Goal: Task Accomplishment & Management: Use online tool/utility

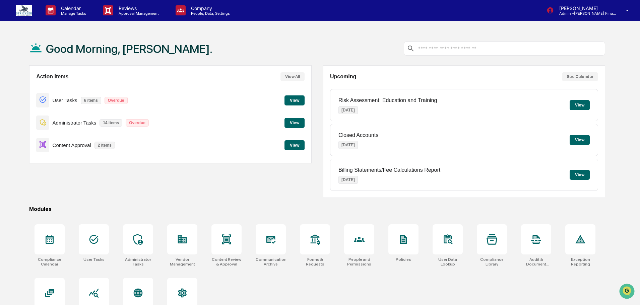
click at [298, 149] on button "View" at bounding box center [294, 145] width 20 height 10
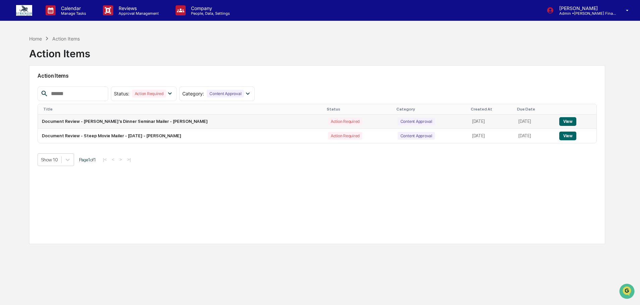
click at [561, 119] on button "View" at bounding box center [567, 121] width 17 height 9
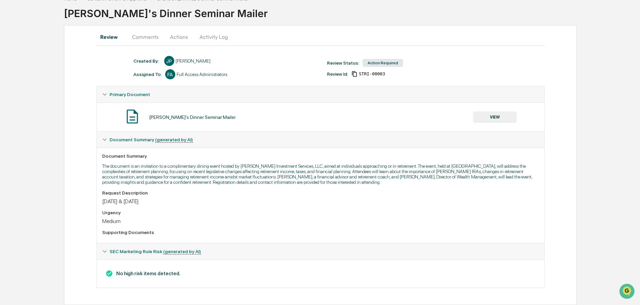
scroll to position [46, 0]
click at [501, 112] on button "VIEW" at bounding box center [495, 117] width 44 height 11
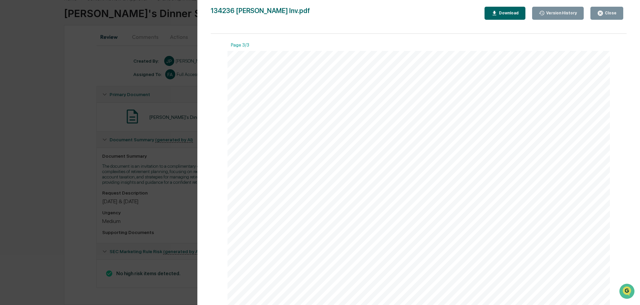
scroll to position [844, 0]
click at [598, 15] on icon "button" at bounding box center [600, 13] width 5 height 5
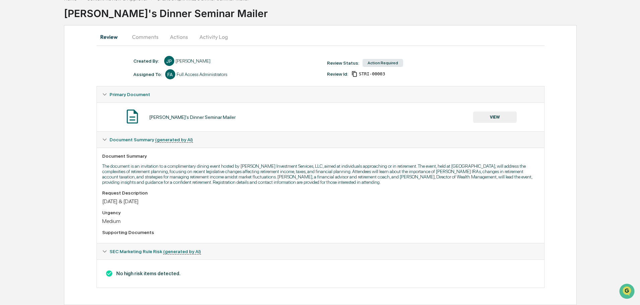
click at [180, 30] on button "Actions" at bounding box center [179, 37] width 30 height 16
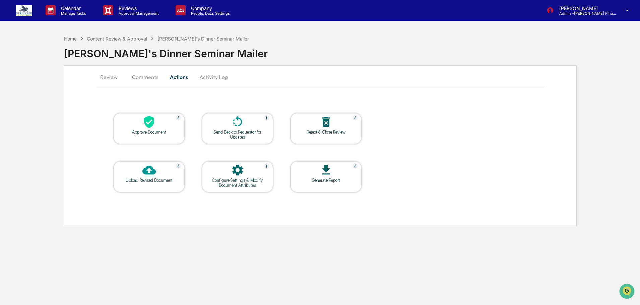
scroll to position [0, 0]
click at [163, 128] on div at bounding box center [149, 122] width 67 height 14
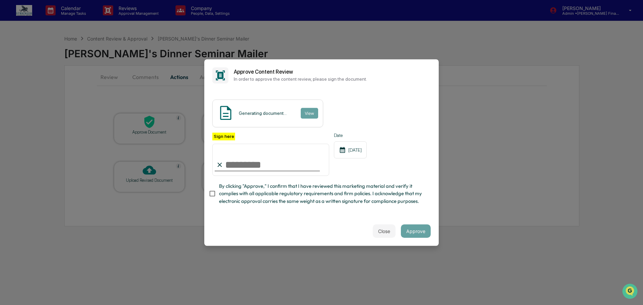
click at [262, 157] on input "Sign here" at bounding box center [270, 160] width 117 height 32
type input "**********"
click at [408, 238] on button "Approve" at bounding box center [416, 230] width 30 height 13
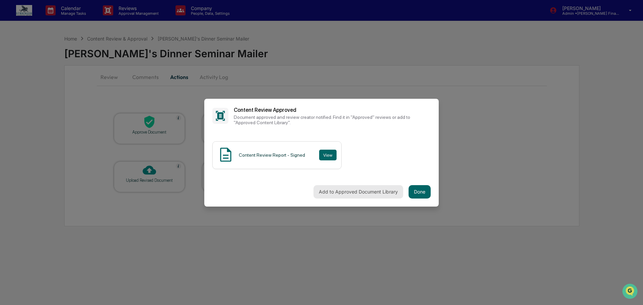
click at [339, 192] on button "Add to Approved Document Library" at bounding box center [359, 191] width 90 height 13
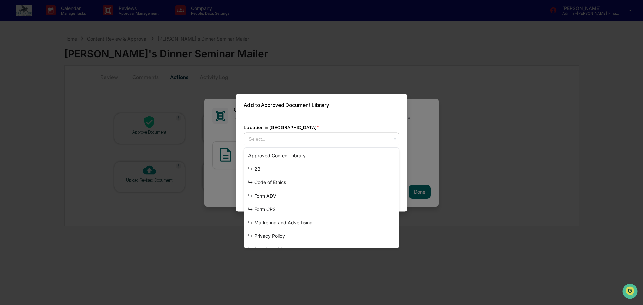
click at [291, 136] on div at bounding box center [319, 138] width 140 height 7
click at [285, 224] on div "↳ Marketing and Advertising" at bounding box center [321, 222] width 155 height 13
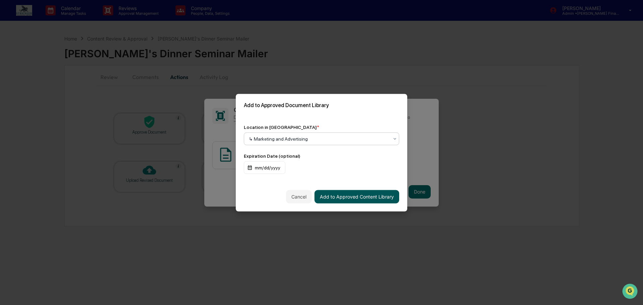
click at [363, 202] on button "Add to Approved Content Library" at bounding box center [357, 196] width 85 height 13
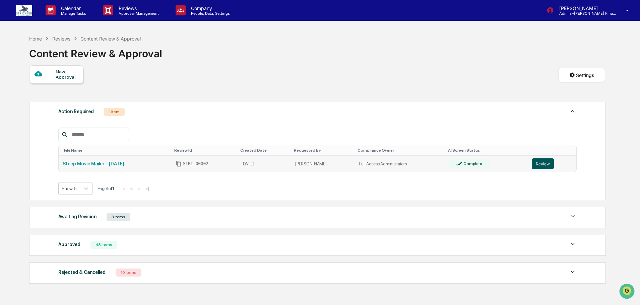
click at [541, 163] on button "Review" at bounding box center [543, 163] width 22 height 11
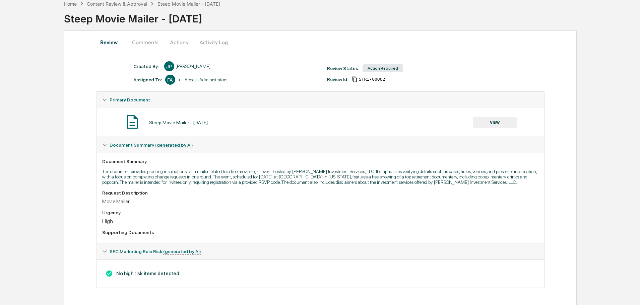
scroll to position [40, 0]
click at [505, 117] on button "VIEW" at bounding box center [495, 122] width 44 height 11
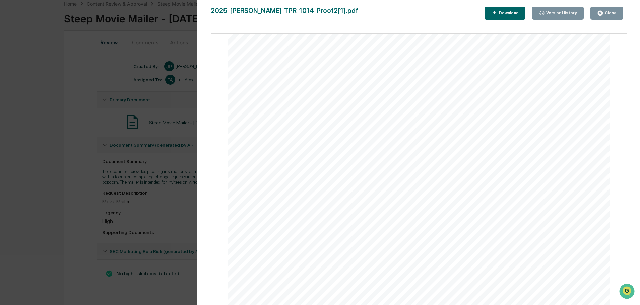
scroll to position [1809, 0]
click at [596, 13] on button "Close" at bounding box center [606, 13] width 33 height 13
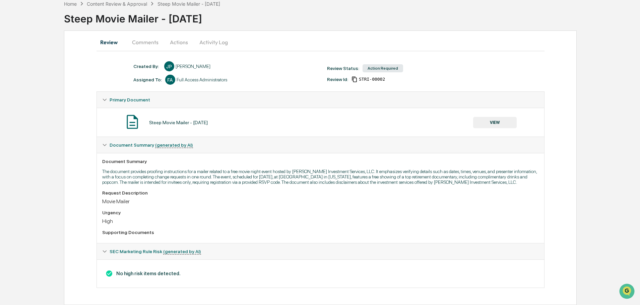
scroll to position [0, 0]
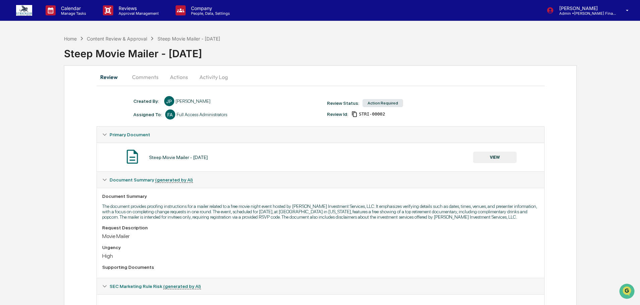
click at [181, 81] on button "Actions" at bounding box center [179, 77] width 30 height 16
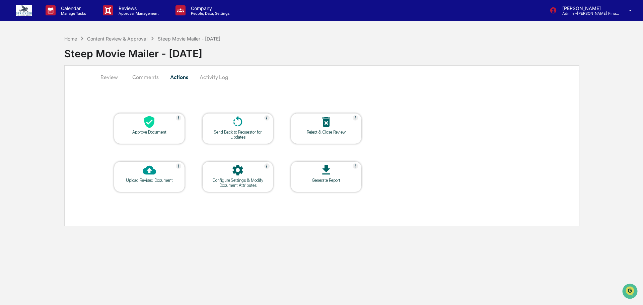
click at [172, 127] on div at bounding box center [149, 122] width 67 height 14
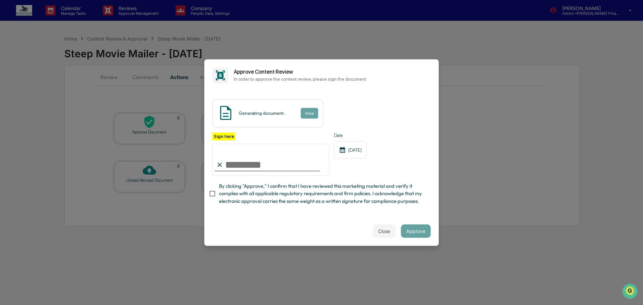
click at [273, 150] on input "Sign here" at bounding box center [270, 160] width 117 height 32
type input "**********"
click at [420, 238] on button "Approve" at bounding box center [416, 230] width 30 height 13
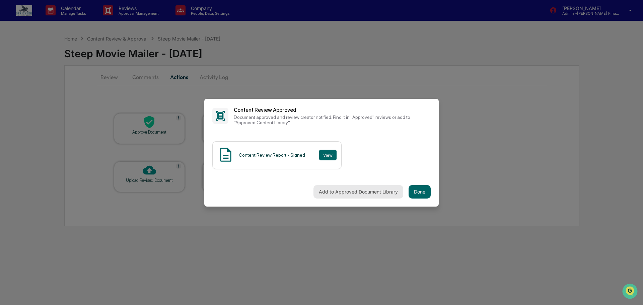
click at [381, 194] on button "Add to Approved Document Library" at bounding box center [359, 191] width 90 height 13
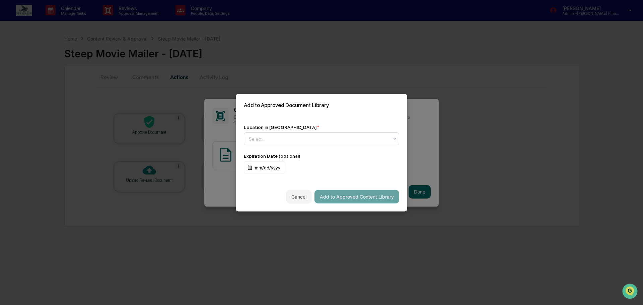
click at [349, 139] on div at bounding box center [319, 138] width 140 height 7
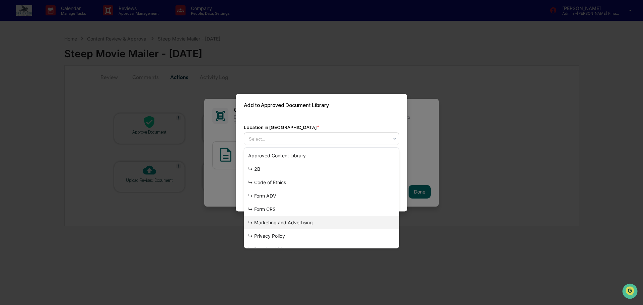
click at [330, 223] on div "↳ Marketing and Advertising" at bounding box center [321, 222] width 155 height 13
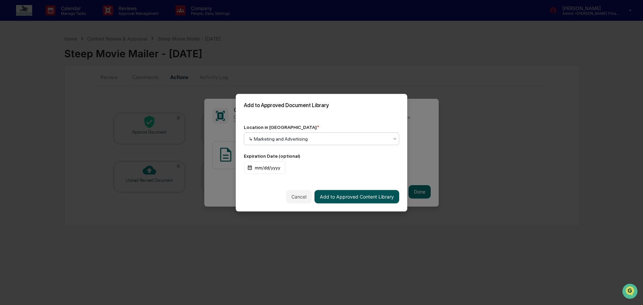
click at [377, 200] on button "Add to Approved Content Library" at bounding box center [357, 196] width 85 height 13
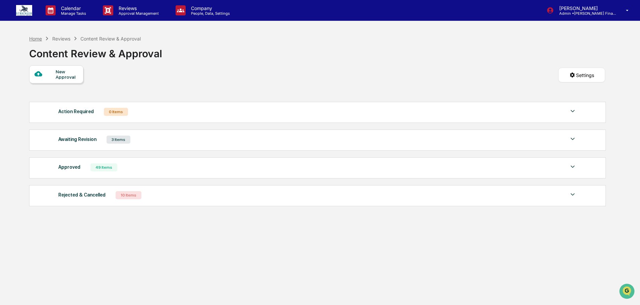
click at [36, 38] on div "Home" at bounding box center [35, 39] width 13 height 6
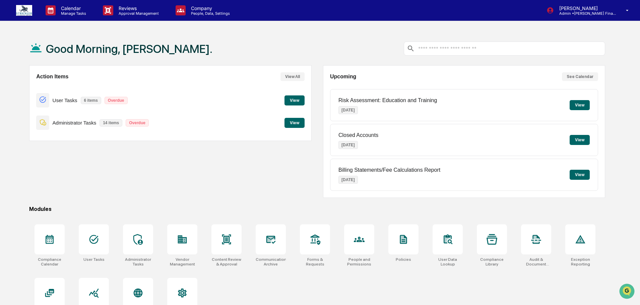
click at [295, 124] on button "View" at bounding box center [294, 123] width 20 height 10
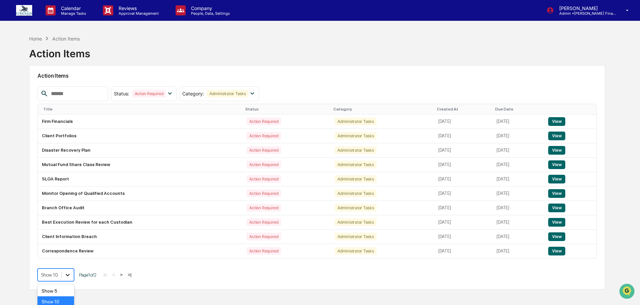
scroll to position [36, 0]
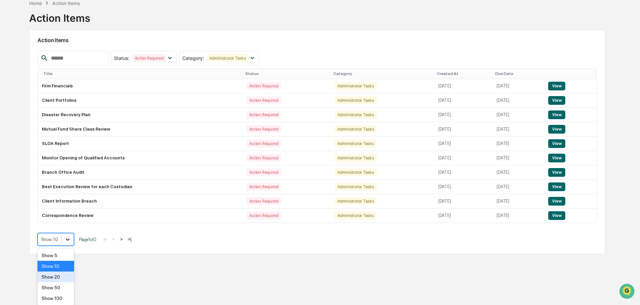
click at [69, 272] on body "Calendar Manage Tasks Reviews Approval Management Company People, Data, Setting…" at bounding box center [320, 132] width 640 height 337
click at [59, 279] on div "Show 20" at bounding box center [56, 277] width 37 height 11
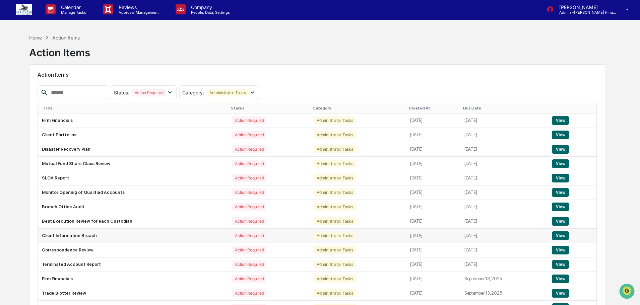
scroll to position [0, 0]
